Goal: Navigation & Orientation: Find specific page/section

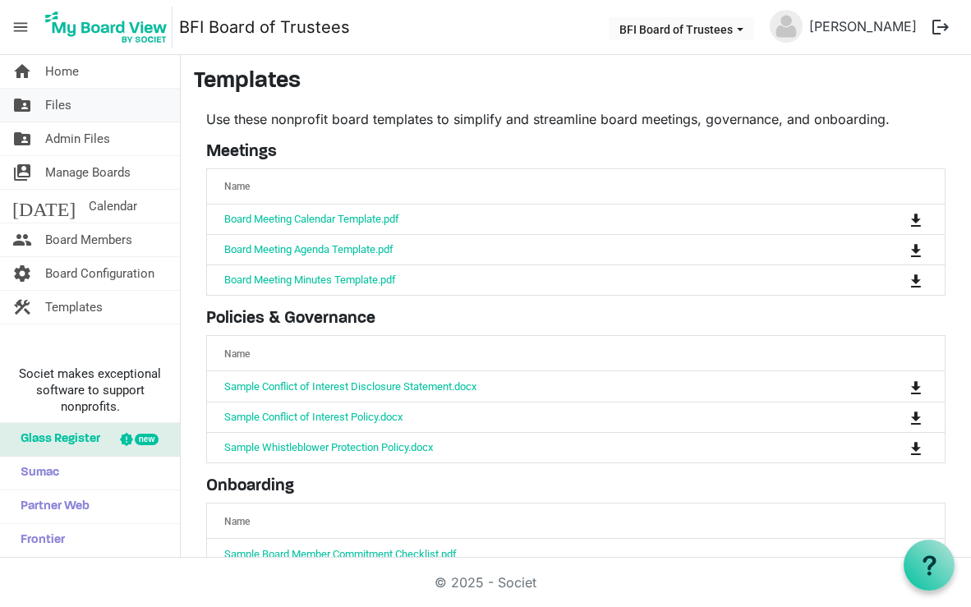
click at [67, 112] on span "Files" at bounding box center [58, 105] width 26 height 33
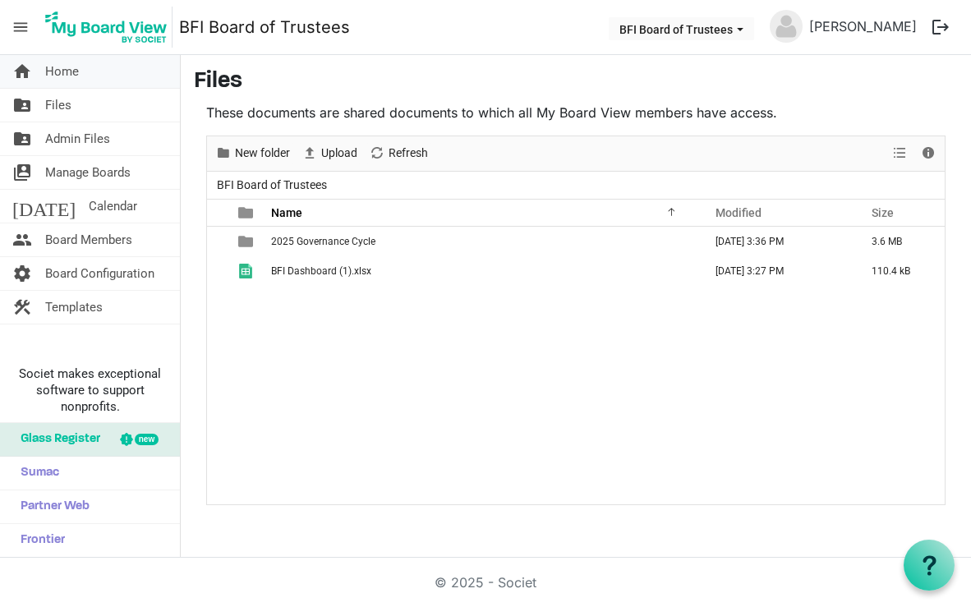
click at [71, 71] on span "Home" at bounding box center [62, 71] width 34 height 33
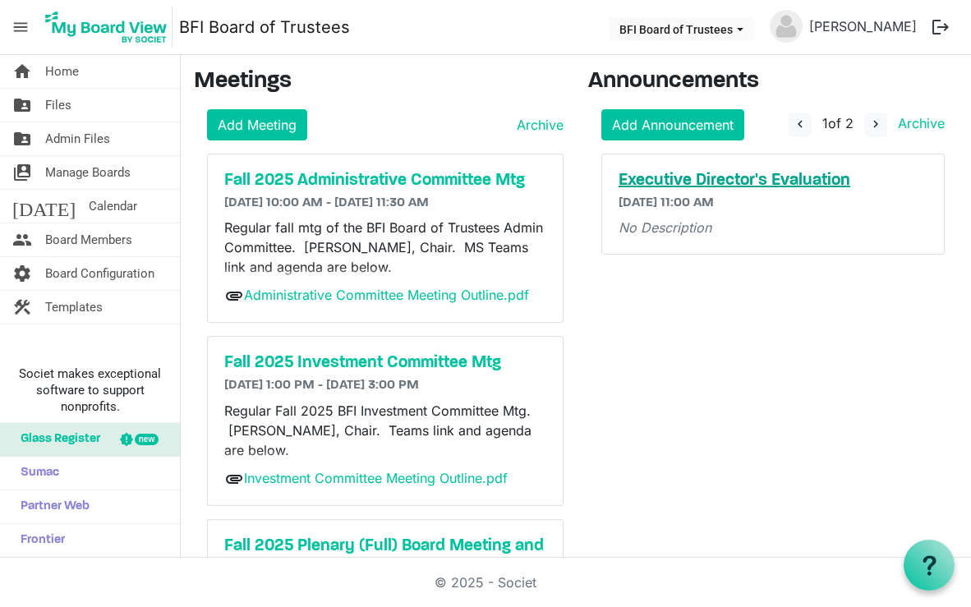
click at [716, 181] on h5 "Executive Director's Evaluation" at bounding box center [772, 181] width 309 height 20
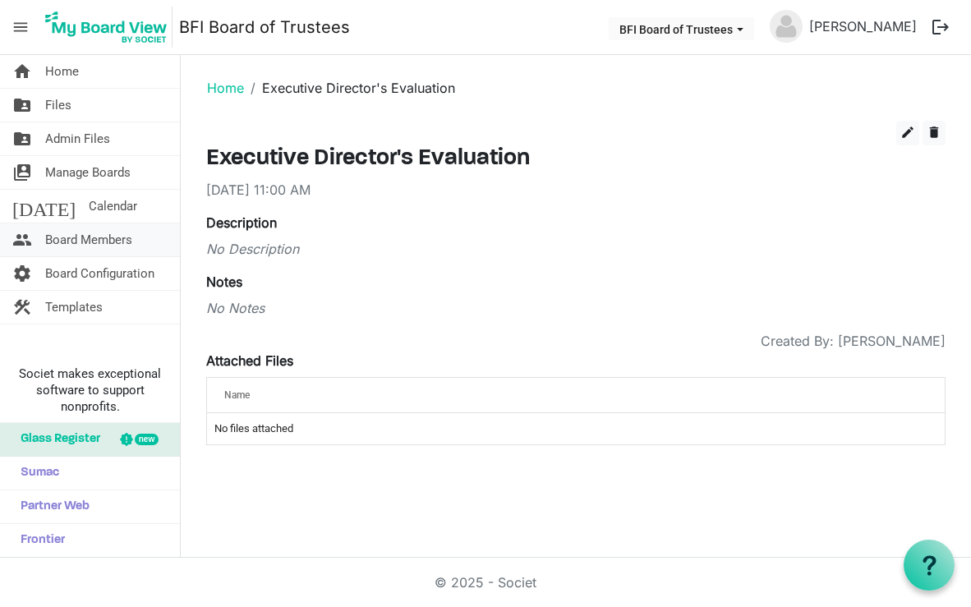
click at [56, 227] on span "Board Members" at bounding box center [88, 239] width 87 height 33
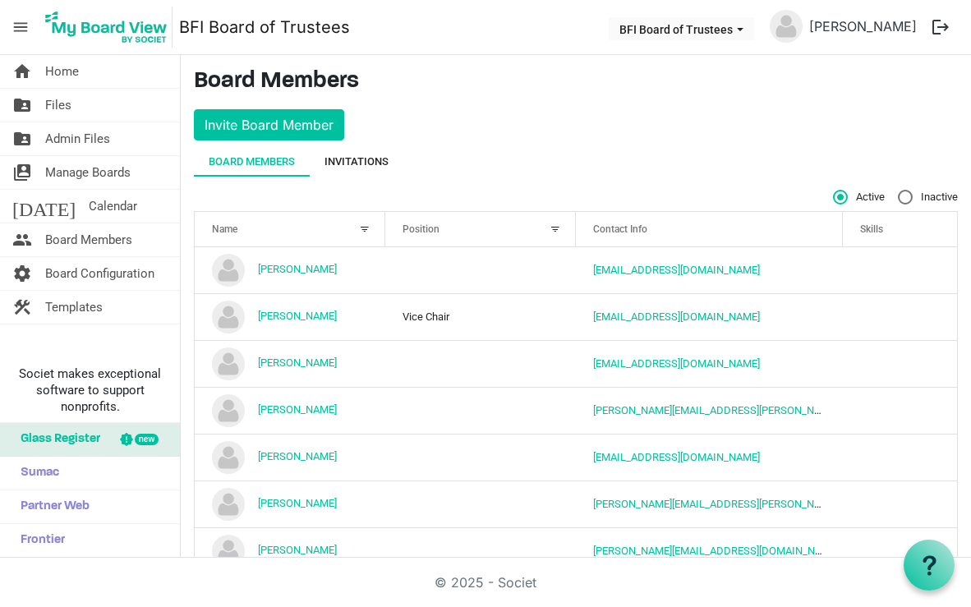
click at [382, 170] on div "Invitations" at bounding box center [356, 162] width 64 height 30
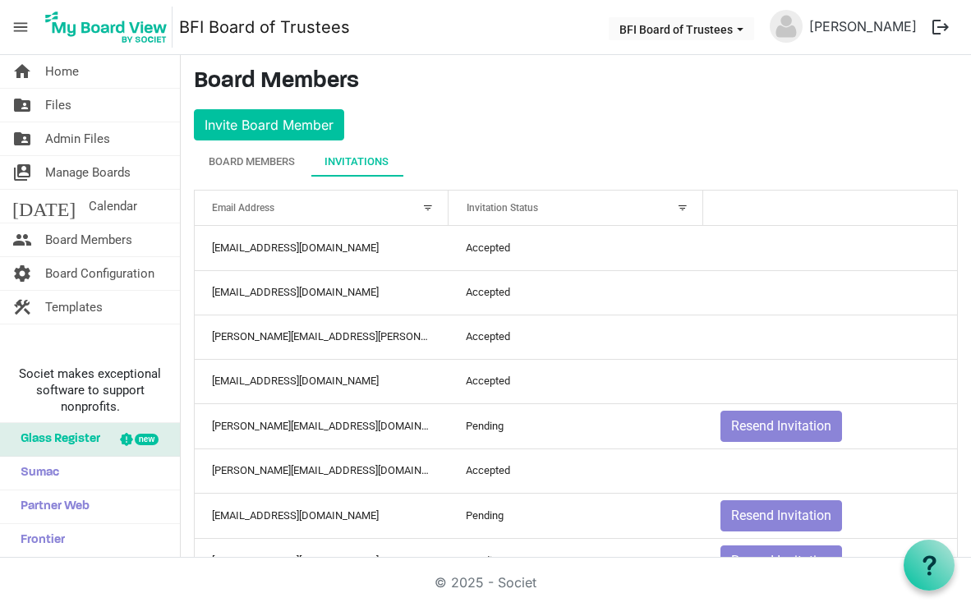
click at [682, 209] on div at bounding box center [682, 208] width 18 height 18
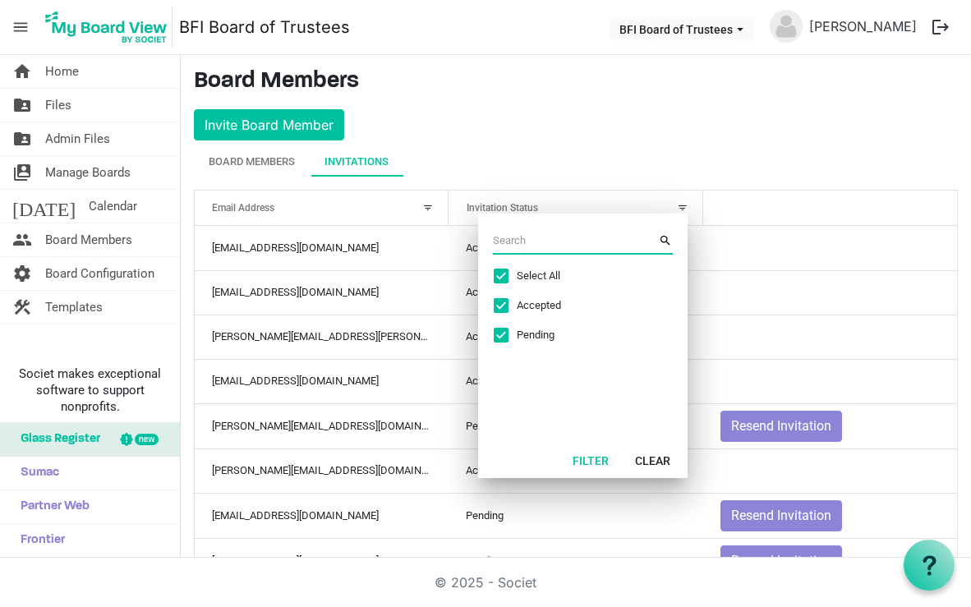
click at [506, 302] on span "Excel filter dialog" at bounding box center [501, 305] width 15 height 15
checkbox input "false"
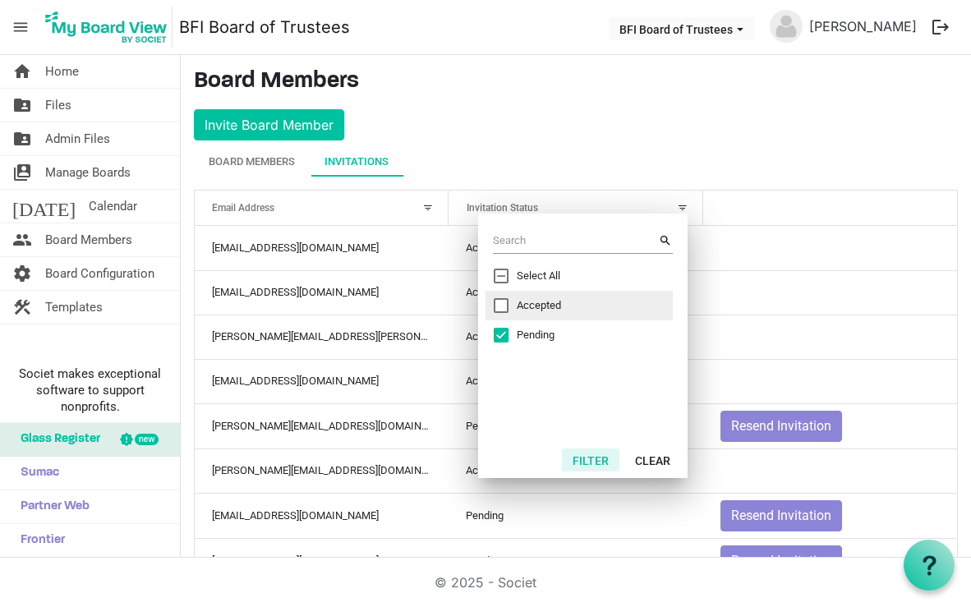
click at [586, 463] on button "Filter" at bounding box center [590, 459] width 57 height 23
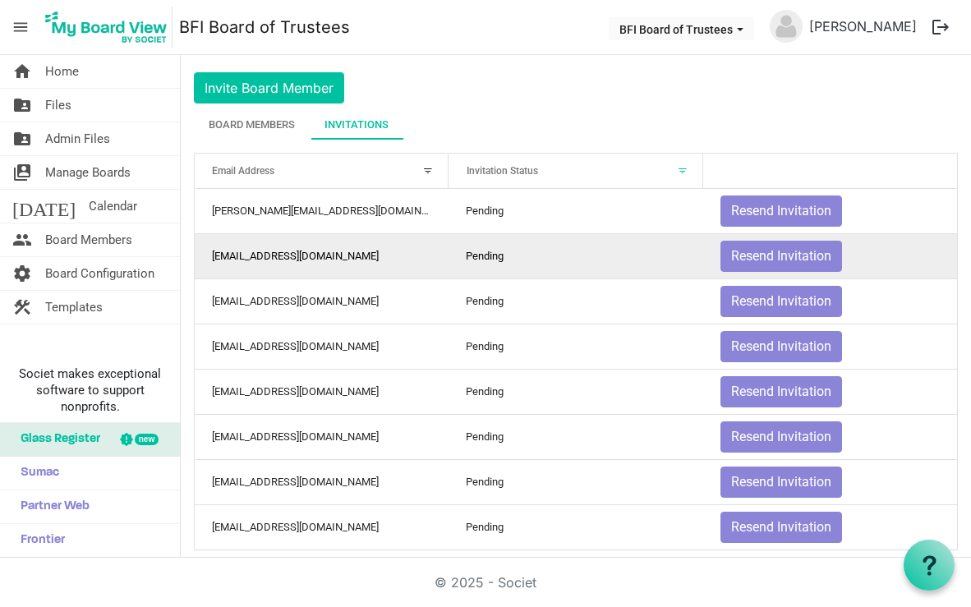
scroll to position [55, 0]
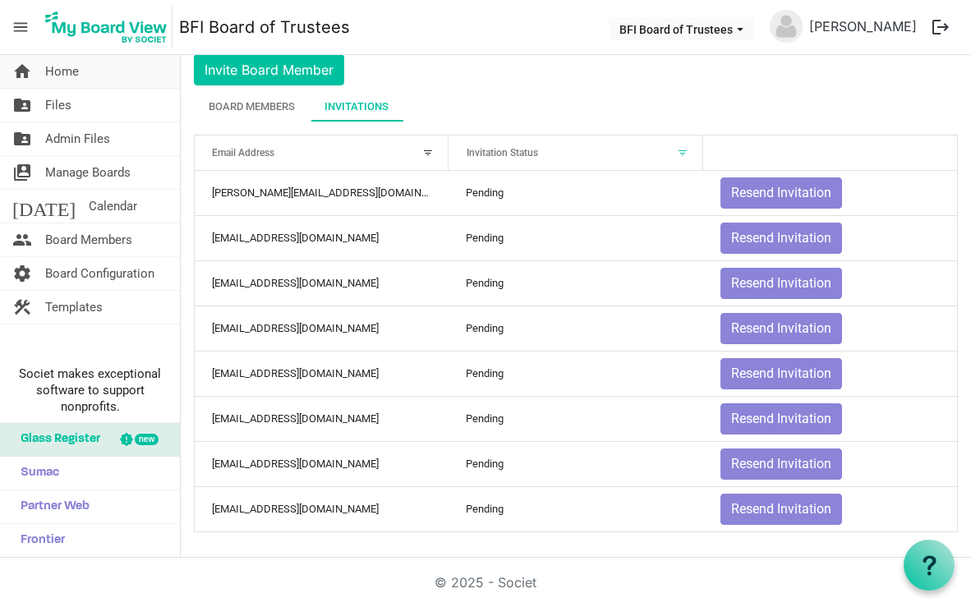
click at [120, 72] on link "home Home" at bounding box center [90, 71] width 180 height 33
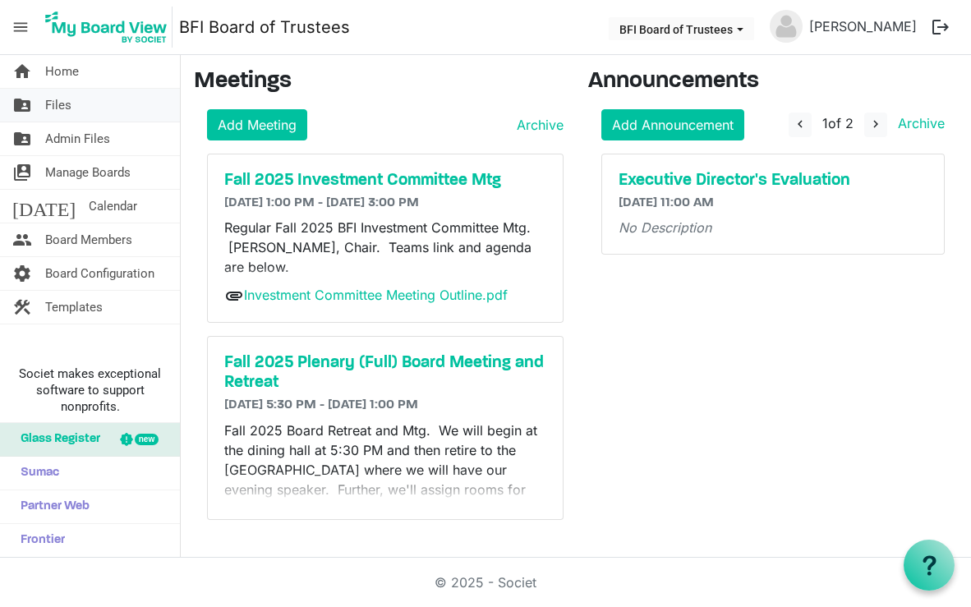
click at [62, 112] on span "Files" at bounding box center [58, 105] width 26 height 33
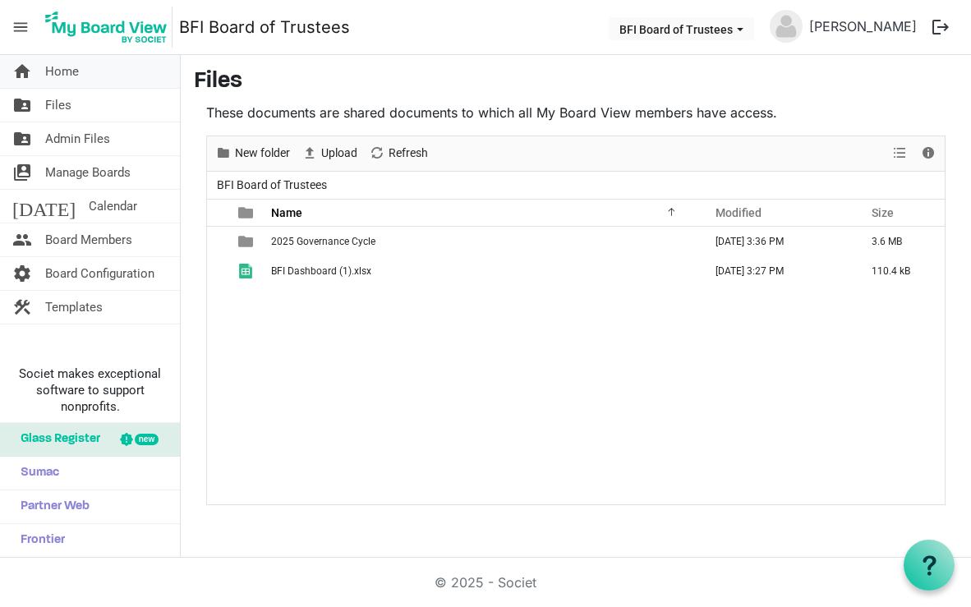
click at [70, 60] on span "Home" at bounding box center [62, 71] width 34 height 33
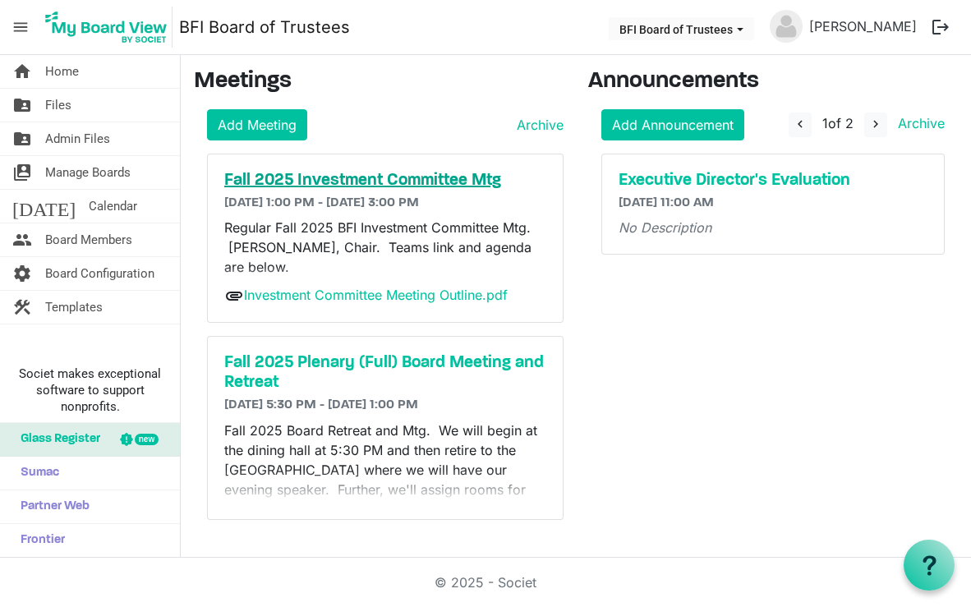
click at [343, 182] on h5 "Fall 2025 Investment Committee Mtg" at bounding box center [385, 181] width 322 height 20
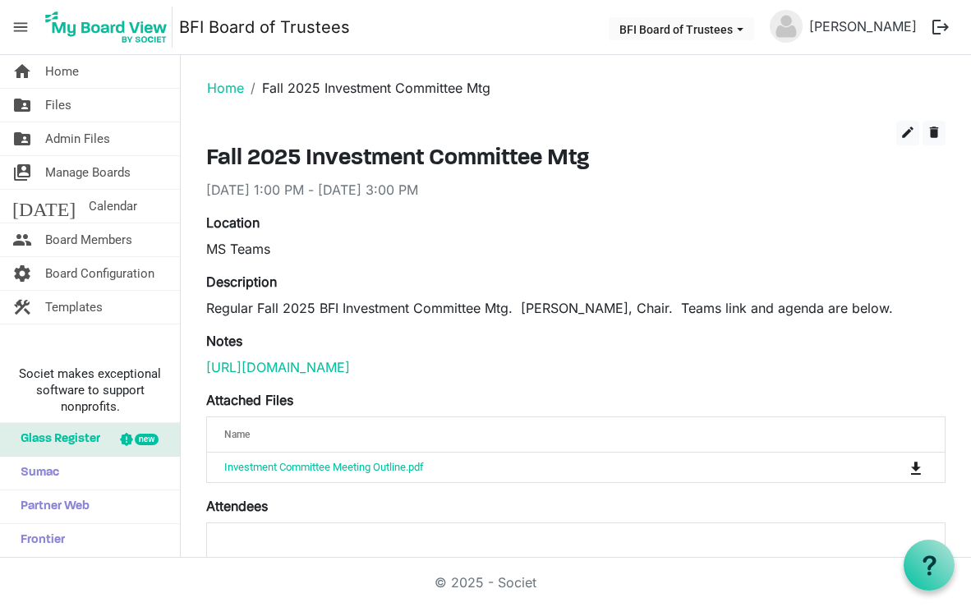
click at [741, 255] on div "MS Teams" at bounding box center [575, 249] width 739 height 20
